Goal: Information Seeking & Learning: Learn about a topic

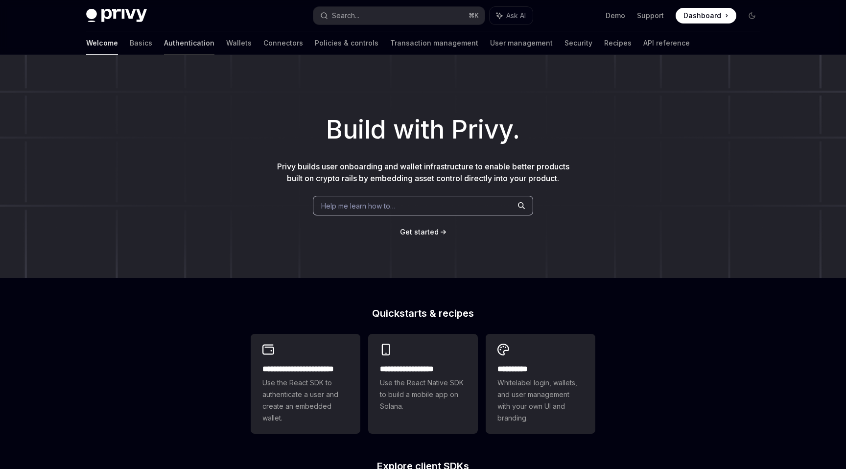
click at [164, 46] on link "Authentication" at bounding box center [189, 42] width 50 height 23
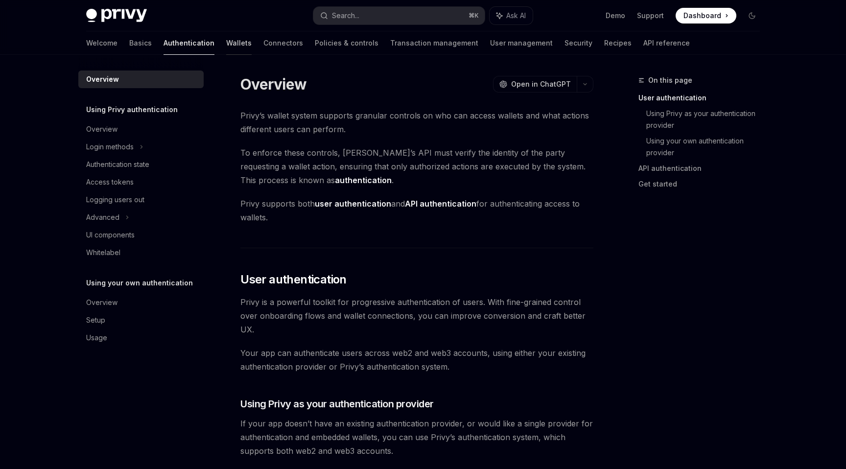
click at [226, 45] on link "Wallets" at bounding box center [238, 42] width 25 height 23
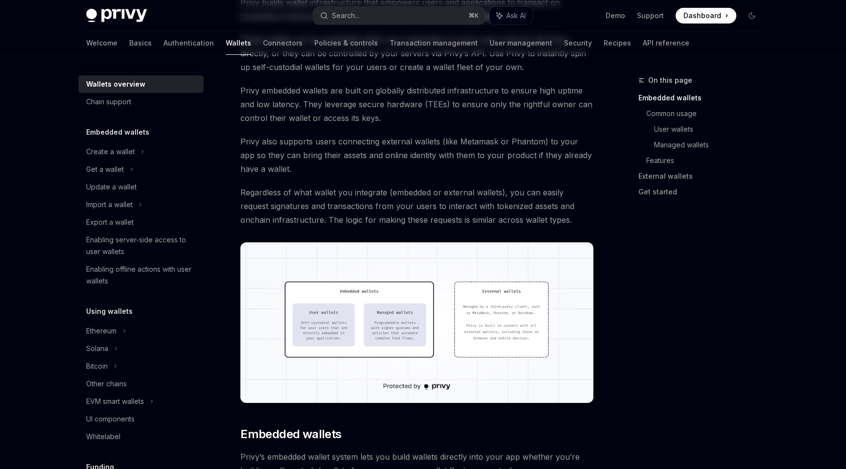
scroll to position [239, 0]
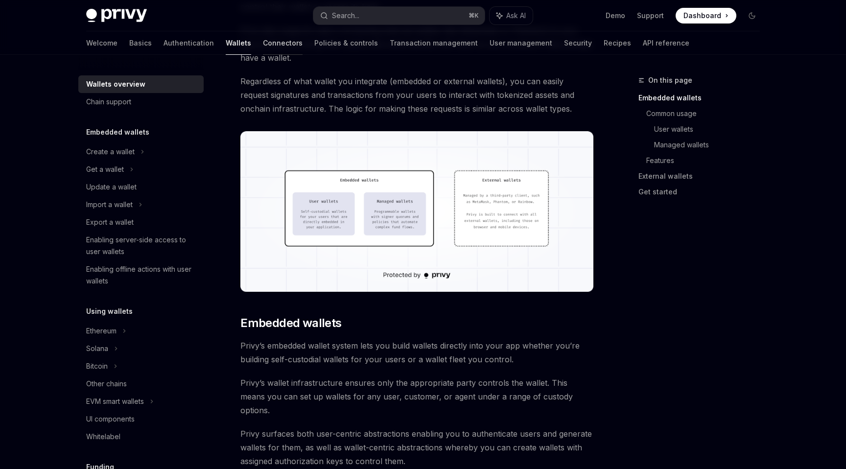
click at [263, 40] on link "Connectors" at bounding box center [283, 42] width 40 height 23
type textarea "*"
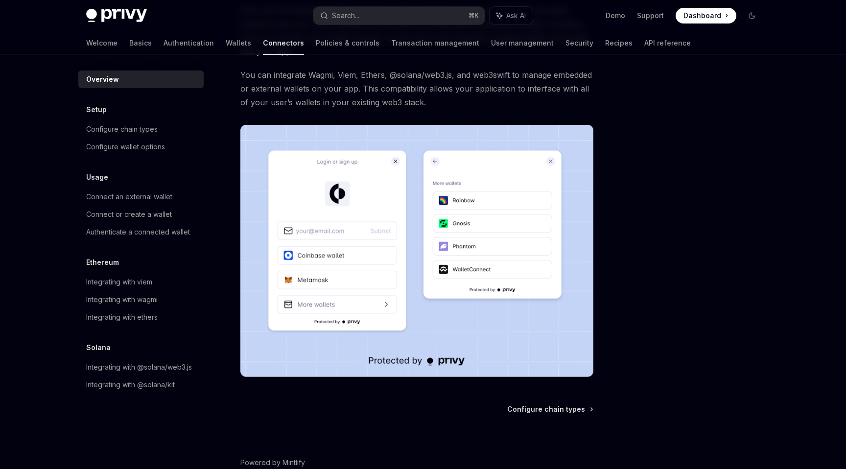
scroll to position [131, 0]
